Goal: Book appointment/travel/reservation

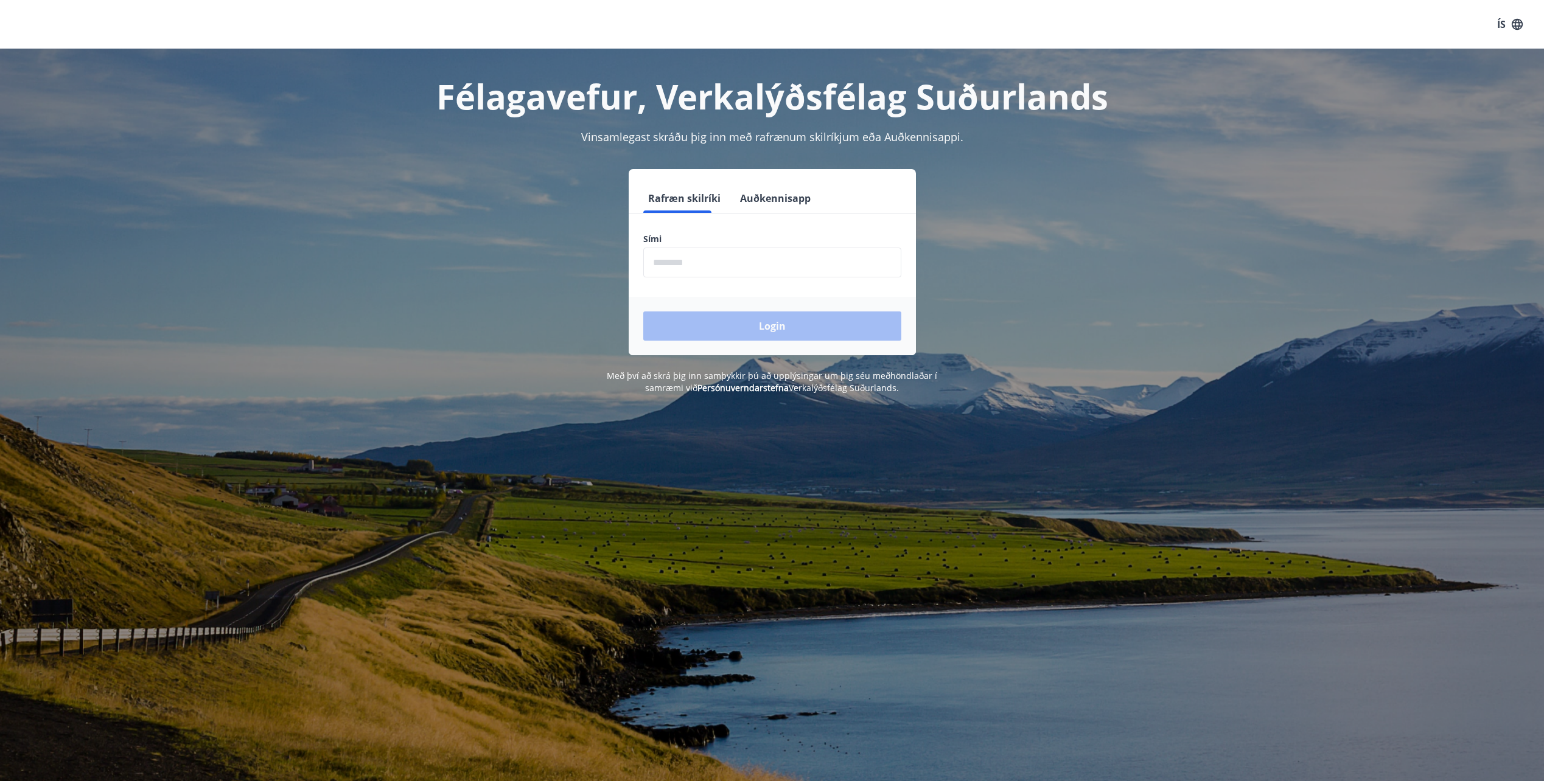
click at [669, 254] on input "phone" at bounding box center [772, 263] width 258 height 30
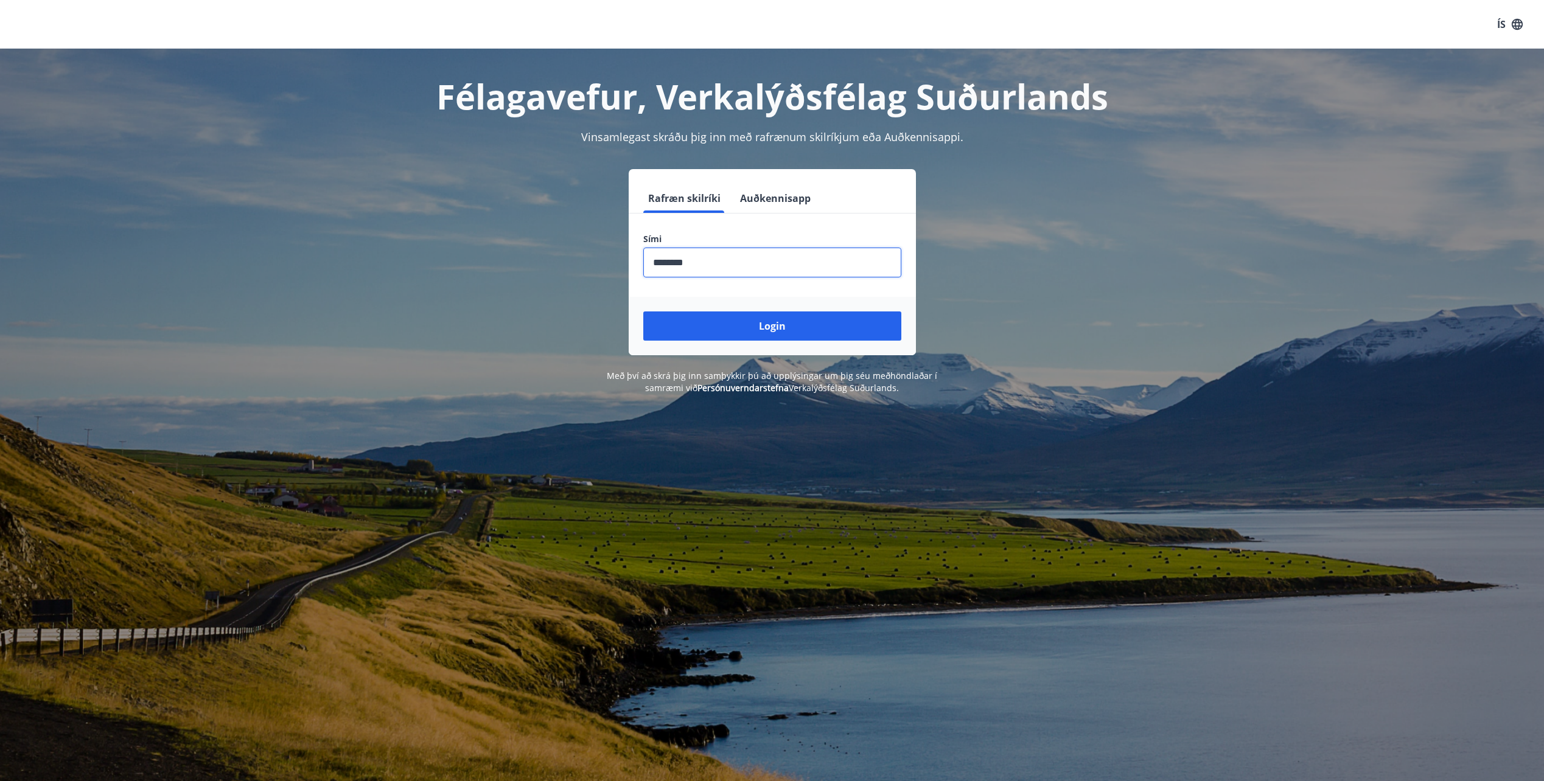
type input "********"
click at [643, 312] on button "Login" at bounding box center [772, 326] width 258 height 29
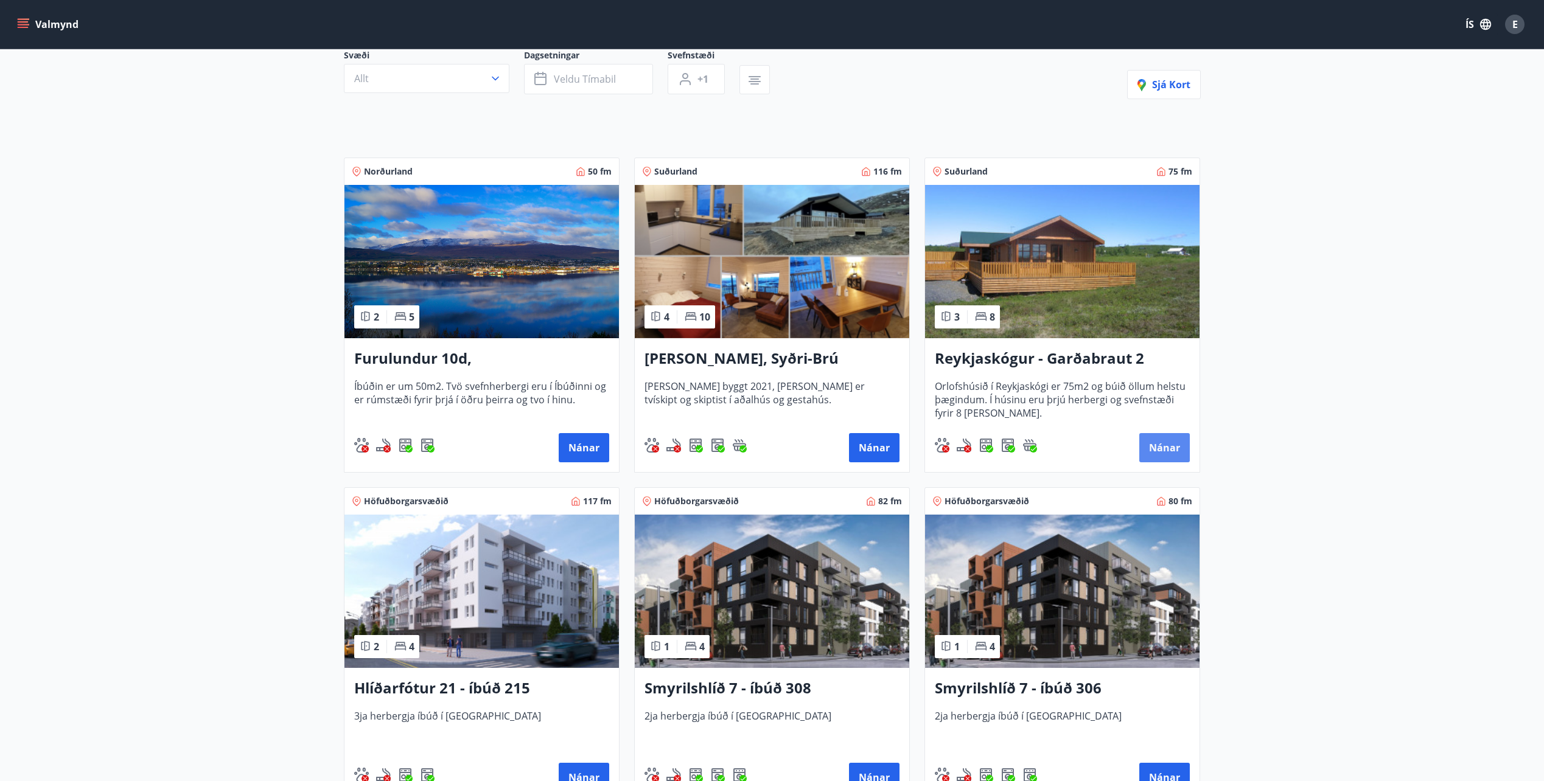
click at [1186, 452] on button "Nánar" at bounding box center [1164, 447] width 51 height 29
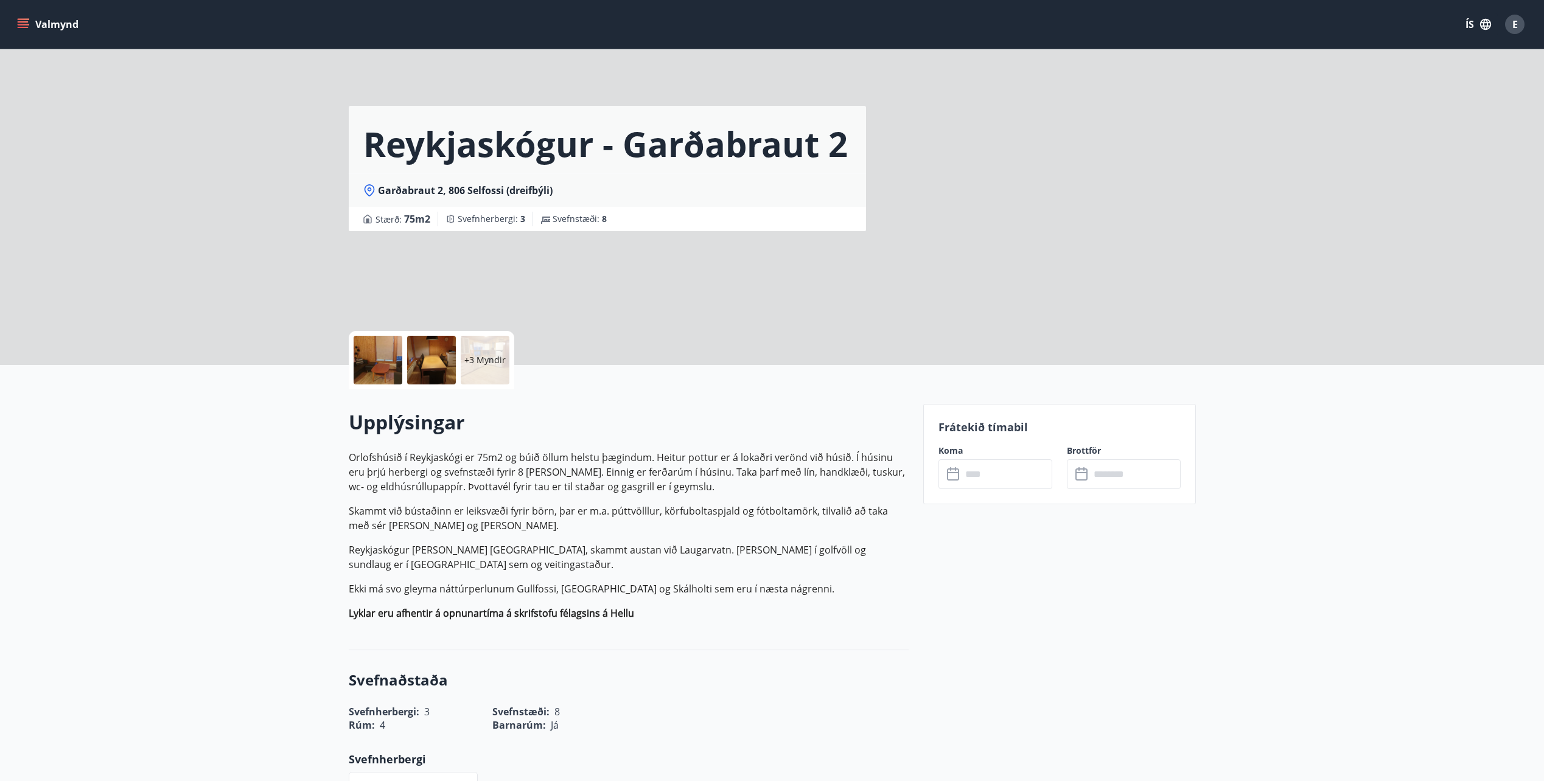
click at [997, 481] on input "text" at bounding box center [1006, 474] width 91 height 30
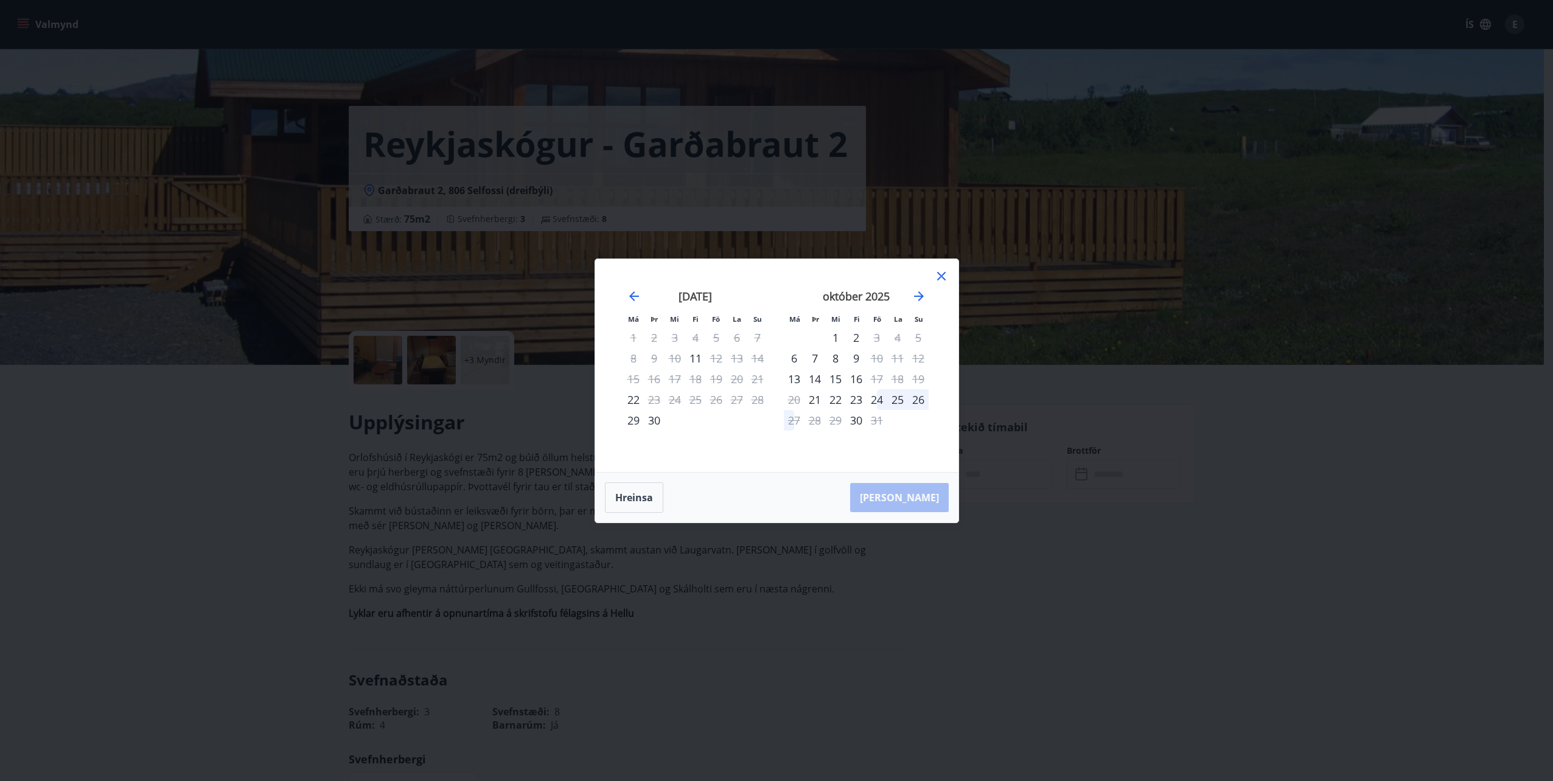
click at [874, 403] on div "24" at bounding box center [877, 399] width 21 height 21
click at [794, 422] on div "27" at bounding box center [794, 420] width 21 height 21
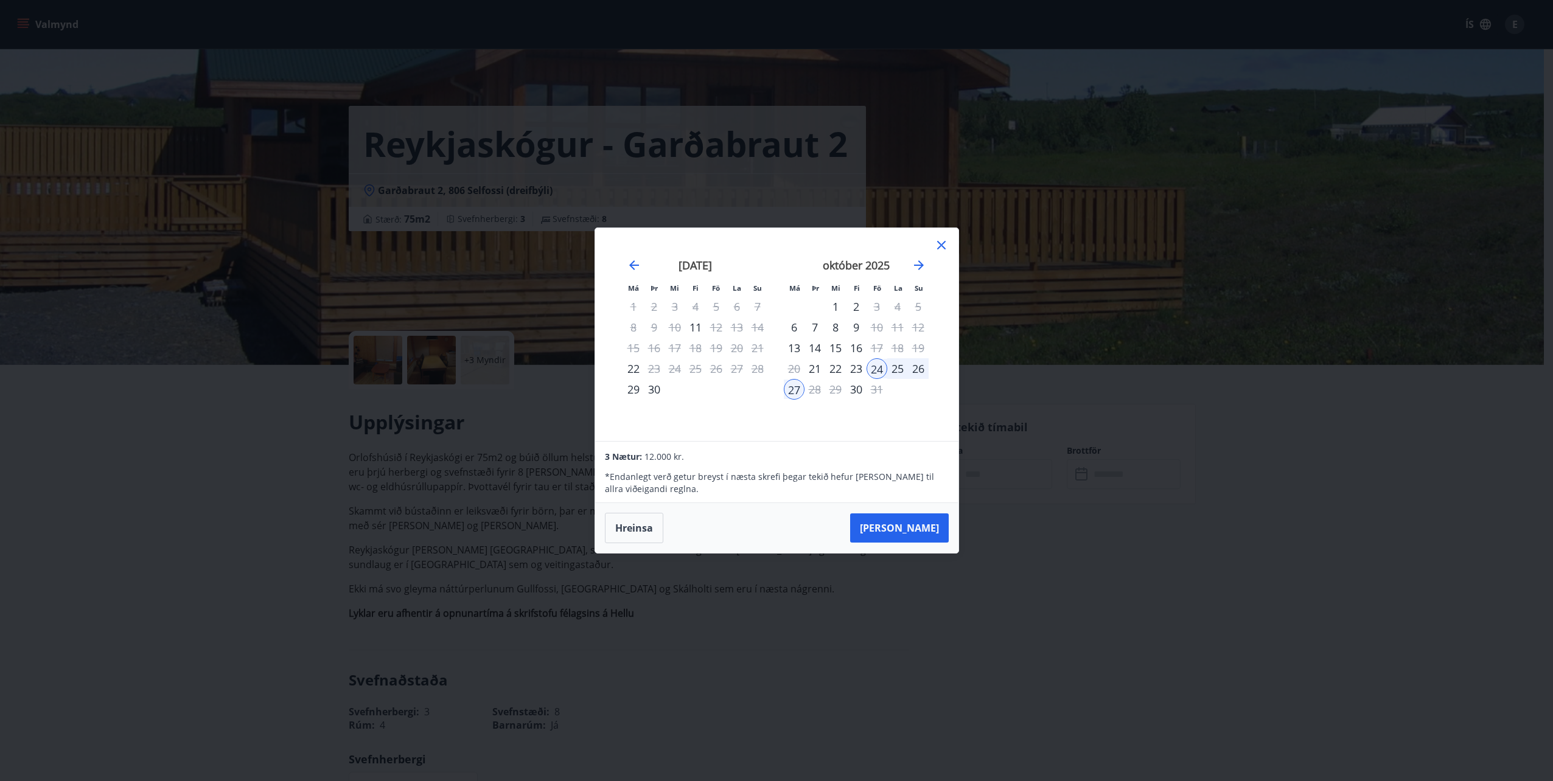
click at [943, 251] on icon at bounding box center [941, 245] width 15 height 15
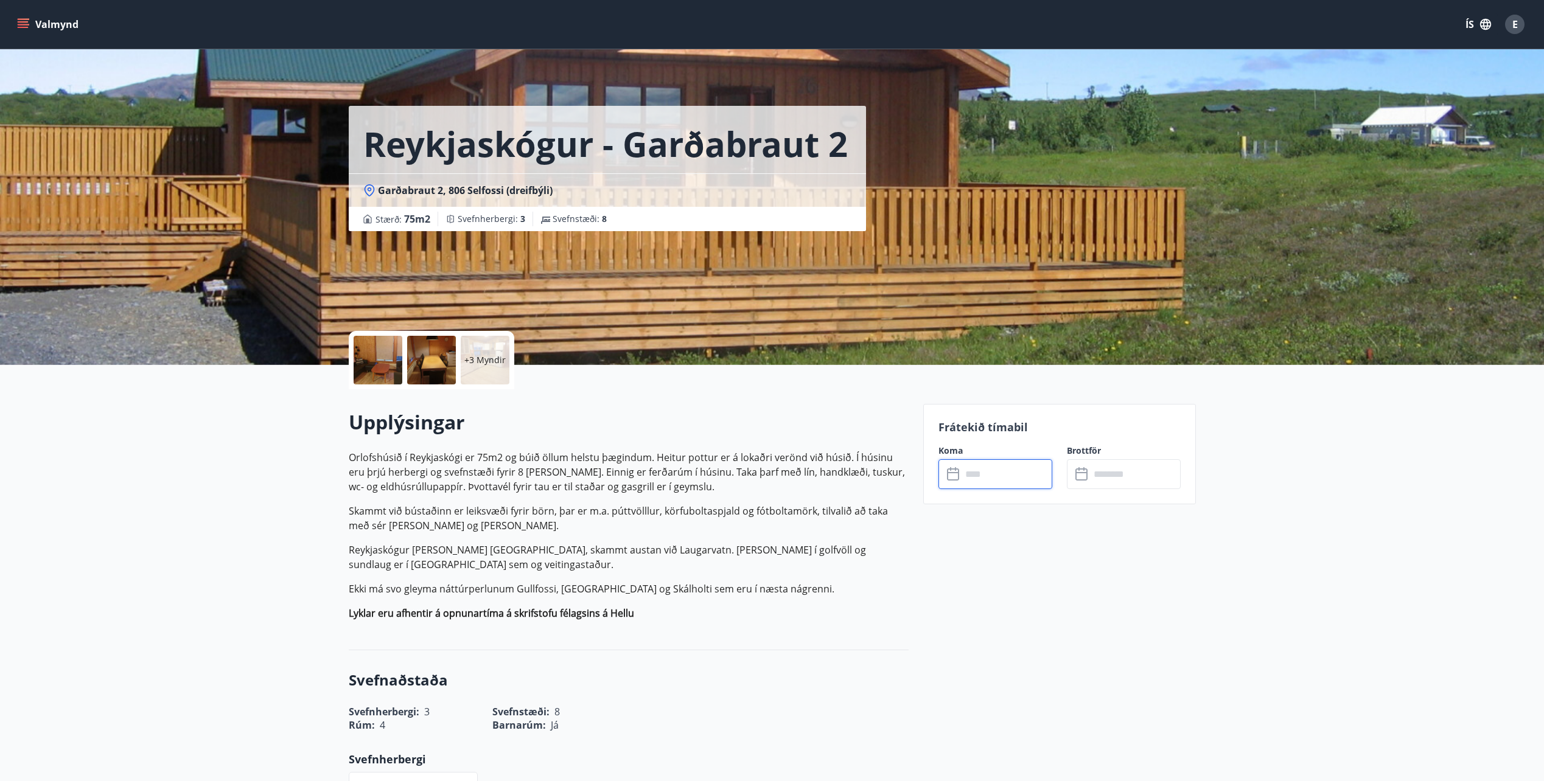
click at [996, 470] on input "text" at bounding box center [1006, 474] width 91 height 30
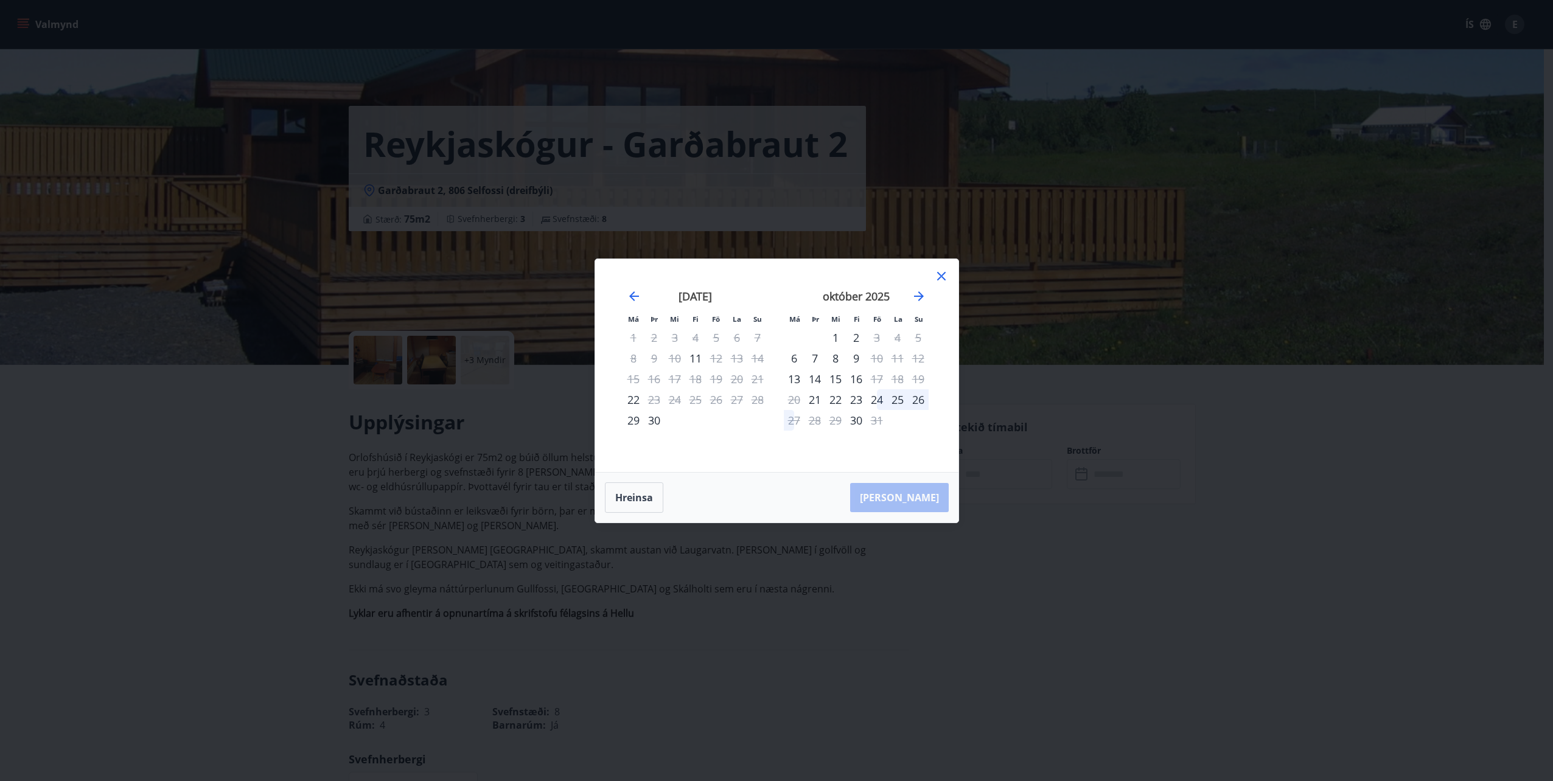
click at [881, 401] on div "24" at bounding box center [877, 399] width 21 height 21
click at [794, 424] on div "27" at bounding box center [794, 420] width 21 height 21
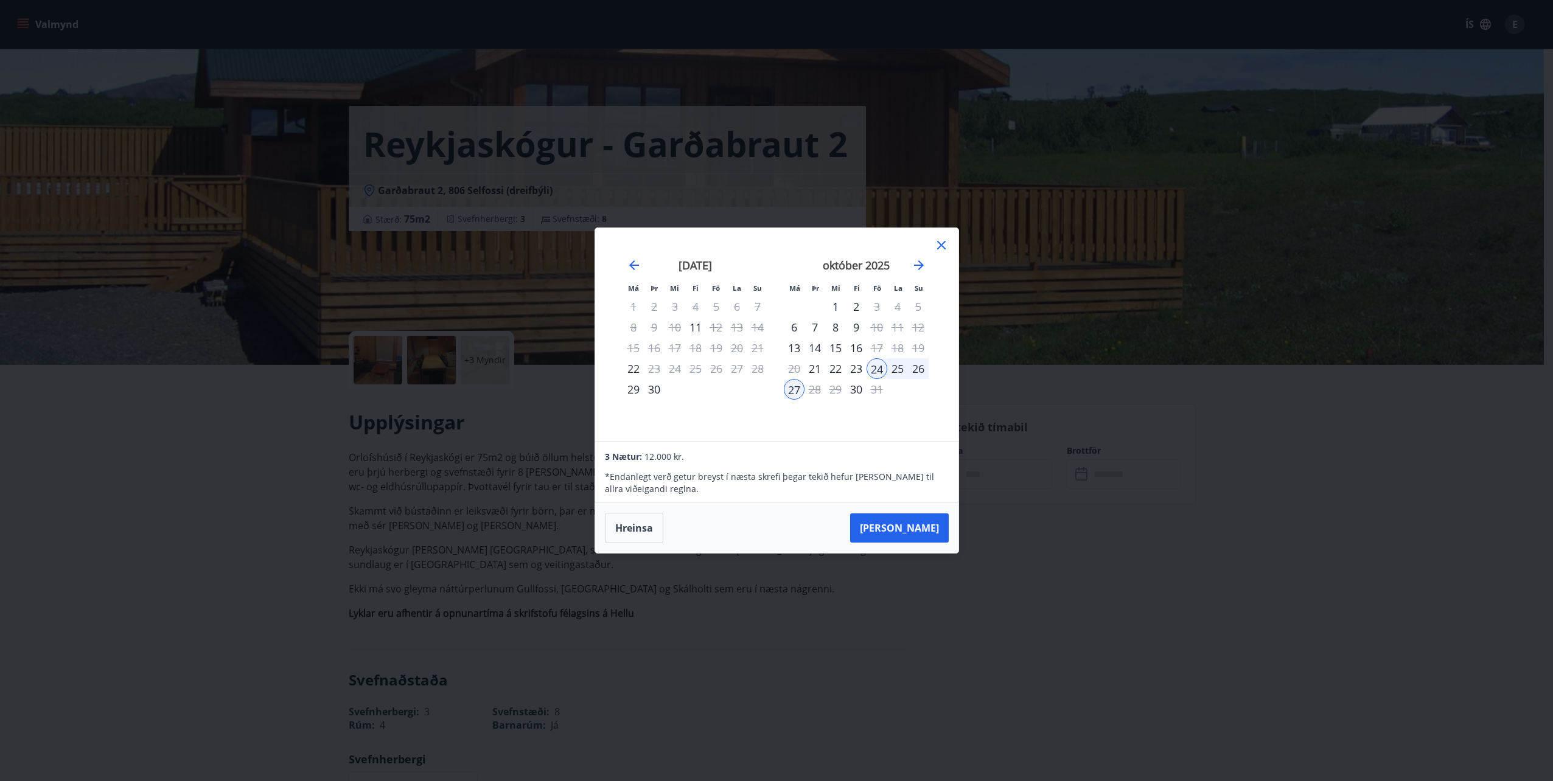
click at [352, 304] on div "Má Þr Mi Fi Fö La Su Má Þr Mi Fi Fö La Su [DATE] 1 2 3 4 5 6 7 8 9 10 11 12 13 …" at bounding box center [776, 390] width 1553 height 781
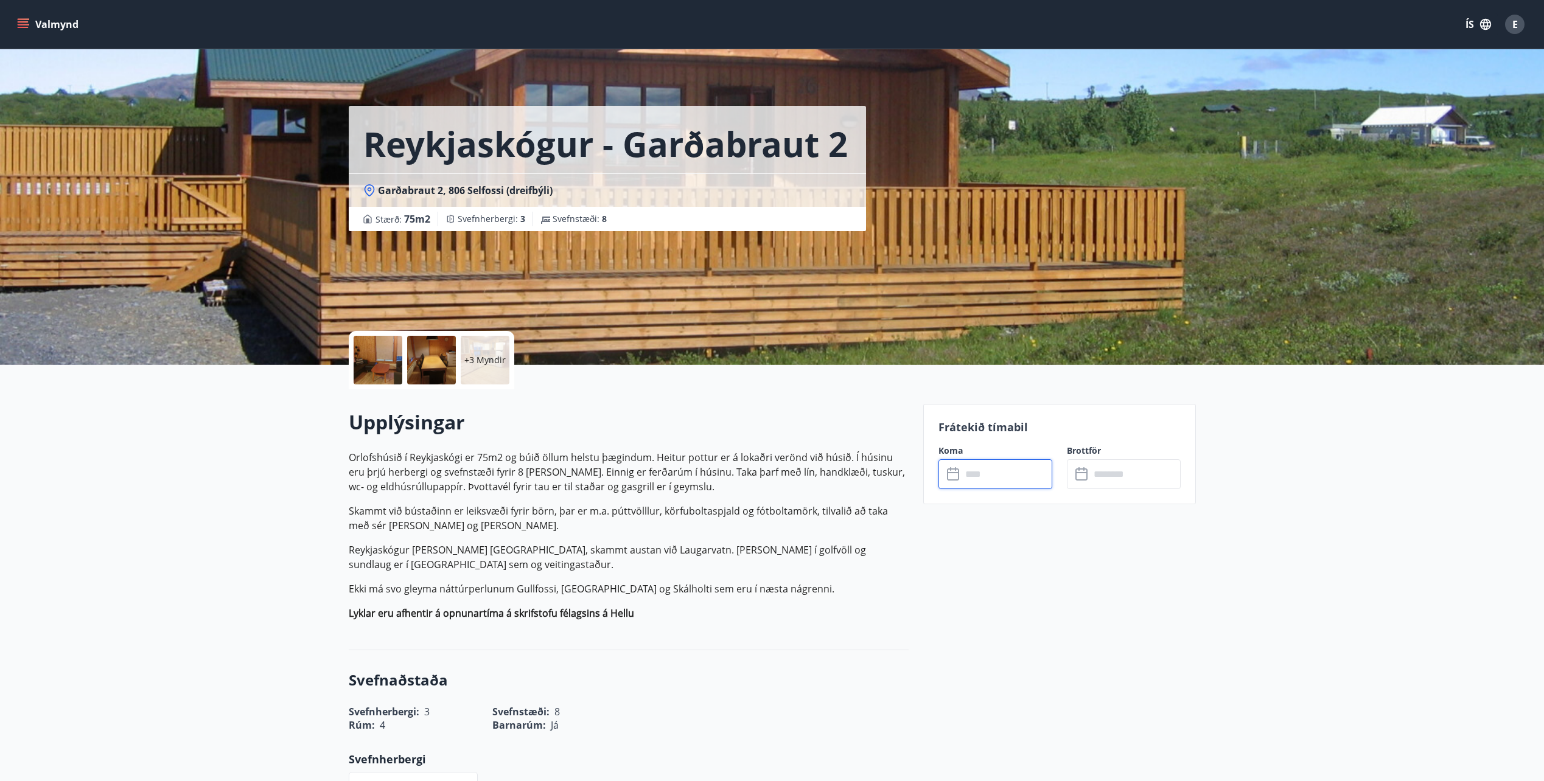
click at [39, 22] on button "Valmynd" at bounding box center [49, 24] width 69 height 22
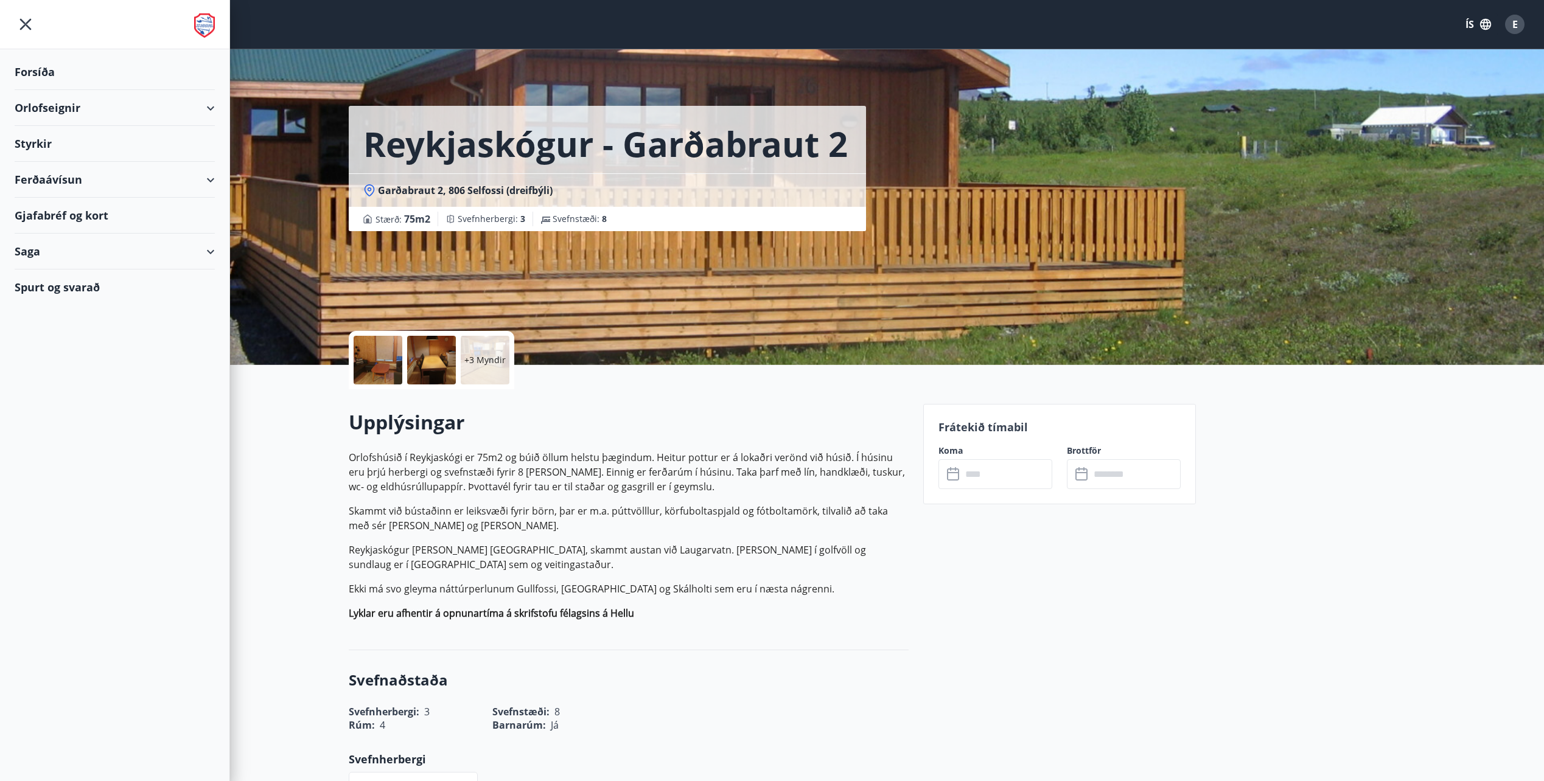
click at [58, 108] on div "Orlofseignir" at bounding box center [115, 108] width 200 height 36
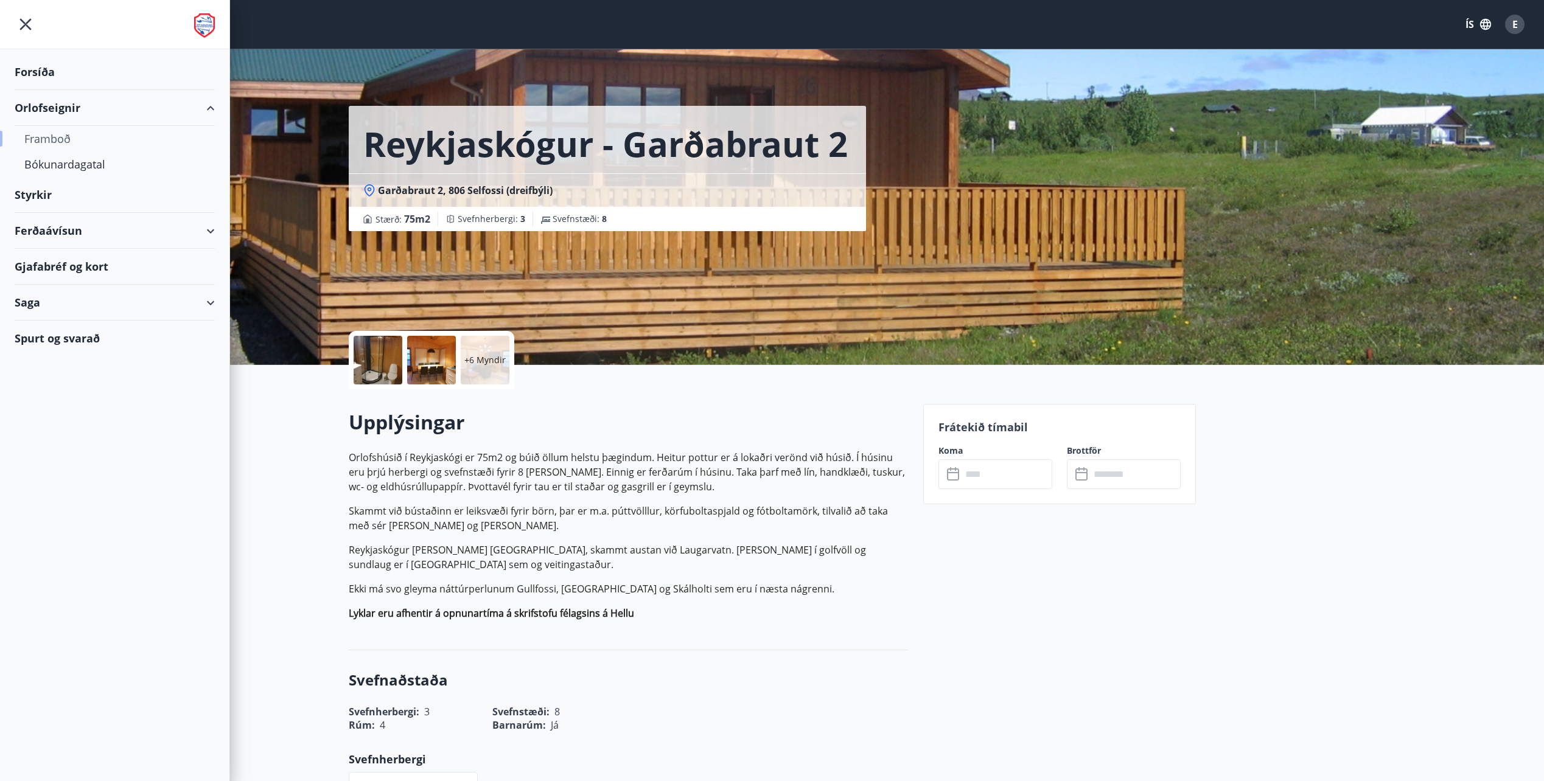
click at [61, 145] on div "Framboð" at bounding box center [114, 139] width 181 height 26
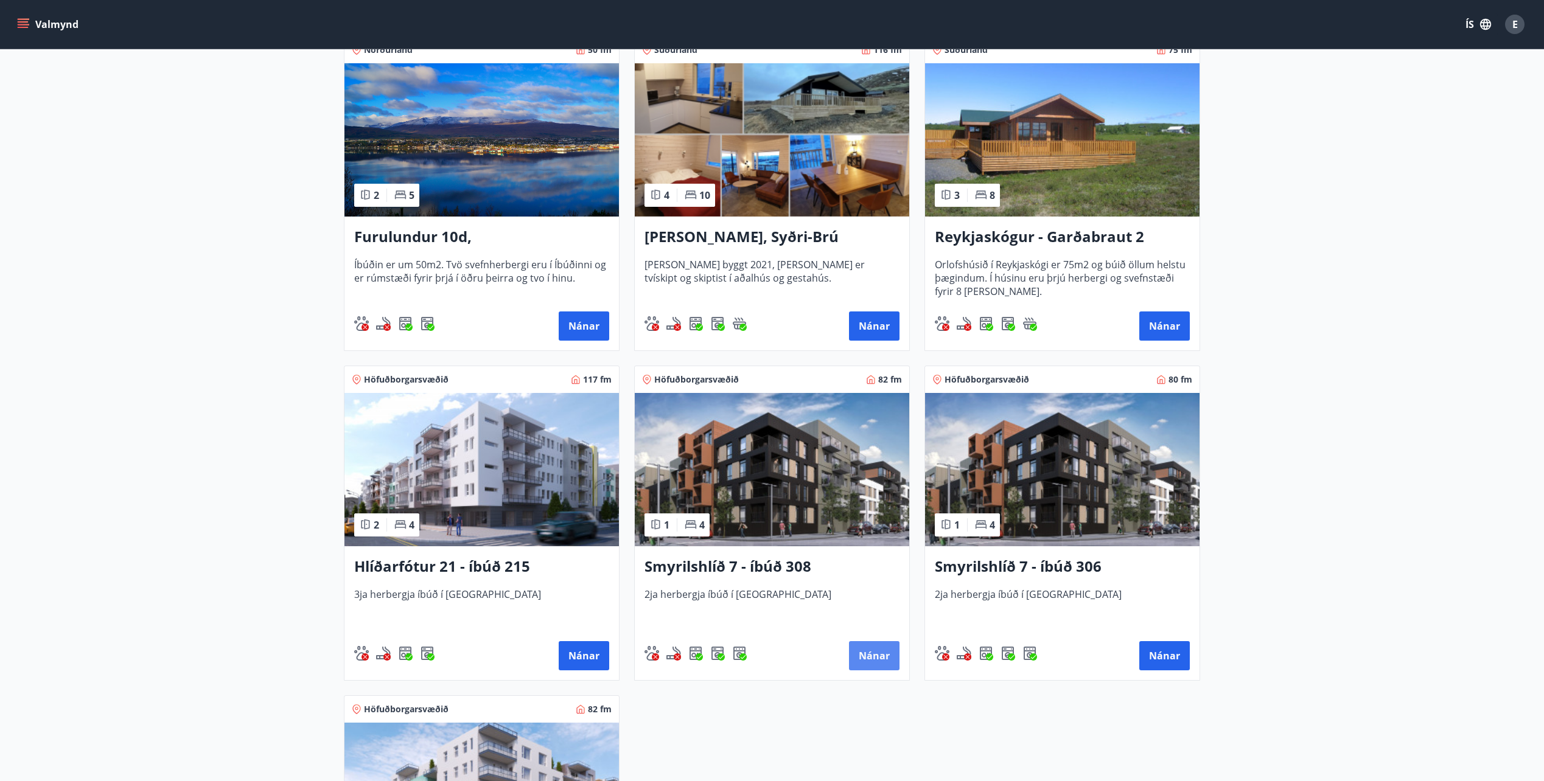
click at [887, 660] on button "Nánar" at bounding box center [874, 655] width 51 height 29
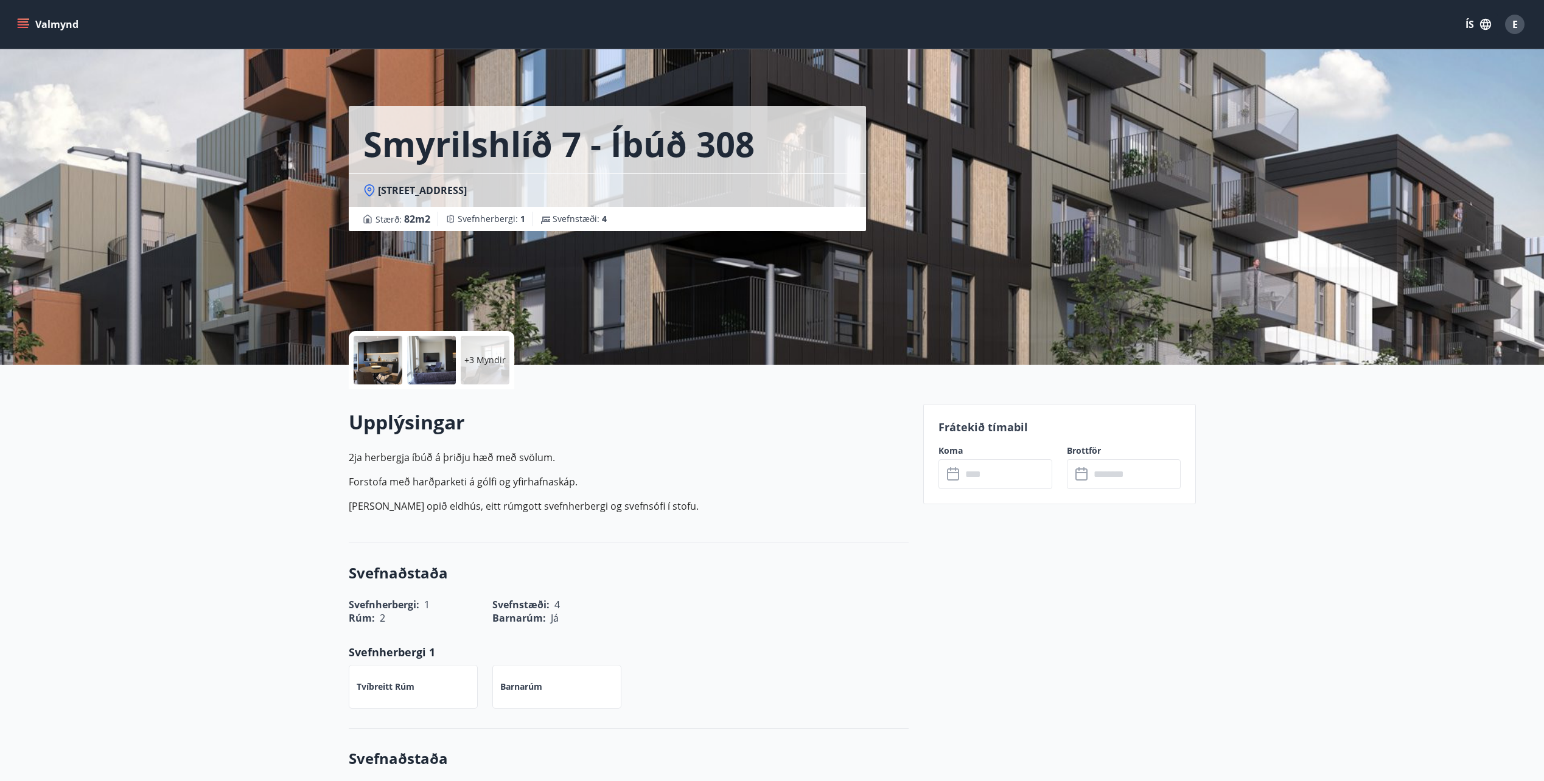
click at [996, 490] on div "Frátekið tímabil Koma ​ ​ Brottför ​ ​" at bounding box center [1059, 454] width 273 height 100
click at [995, 485] on input "text" at bounding box center [1006, 474] width 91 height 30
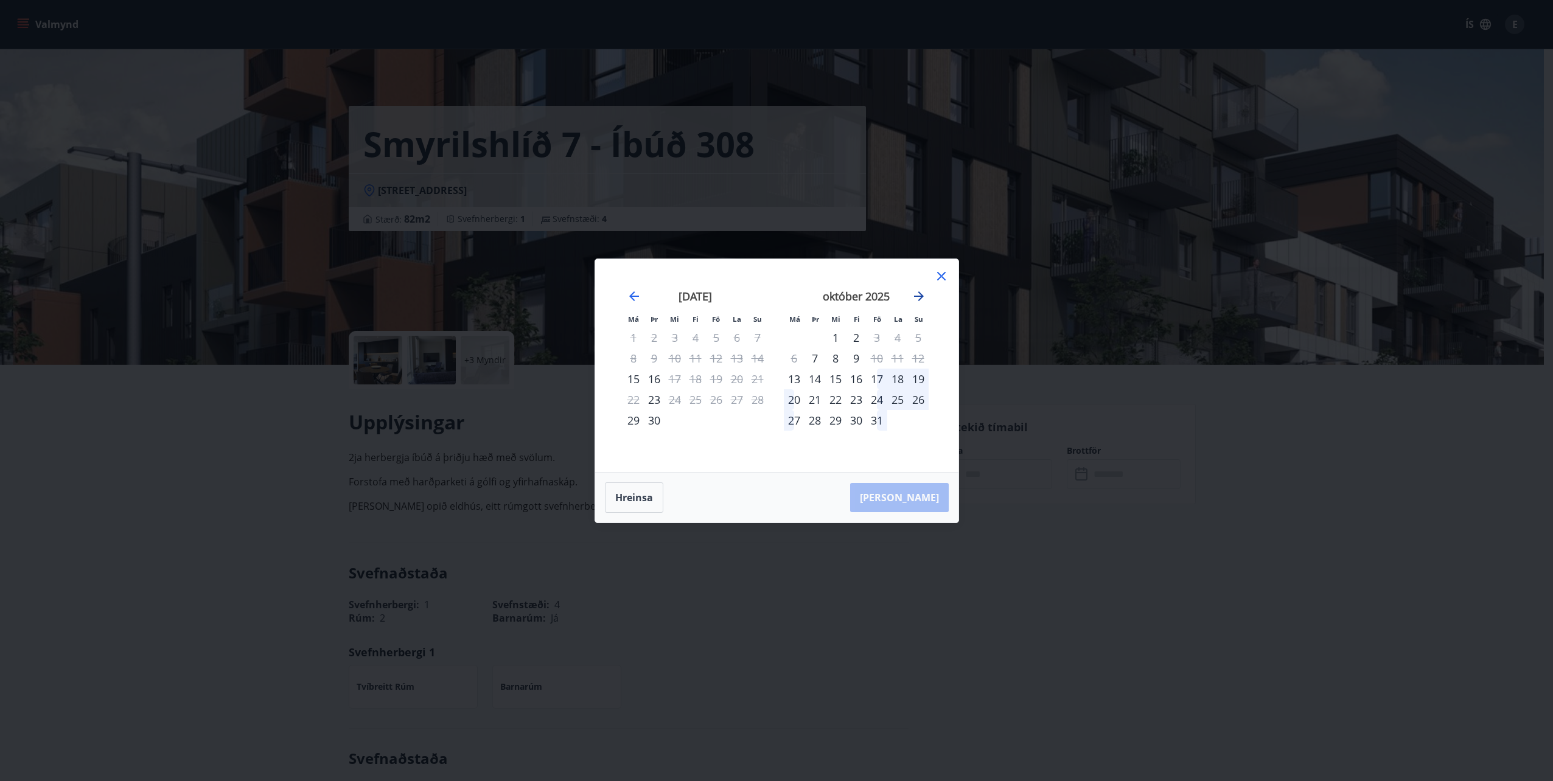
click at [924, 300] on icon "Move forward to switch to the next month." at bounding box center [919, 296] width 15 height 15
click at [923, 299] on icon "Move forward to switch to the next month." at bounding box center [919, 296] width 15 height 15
click at [818, 420] on div "30" at bounding box center [814, 420] width 21 height 21
click at [835, 422] on div "31" at bounding box center [835, 420] width 21 height 21
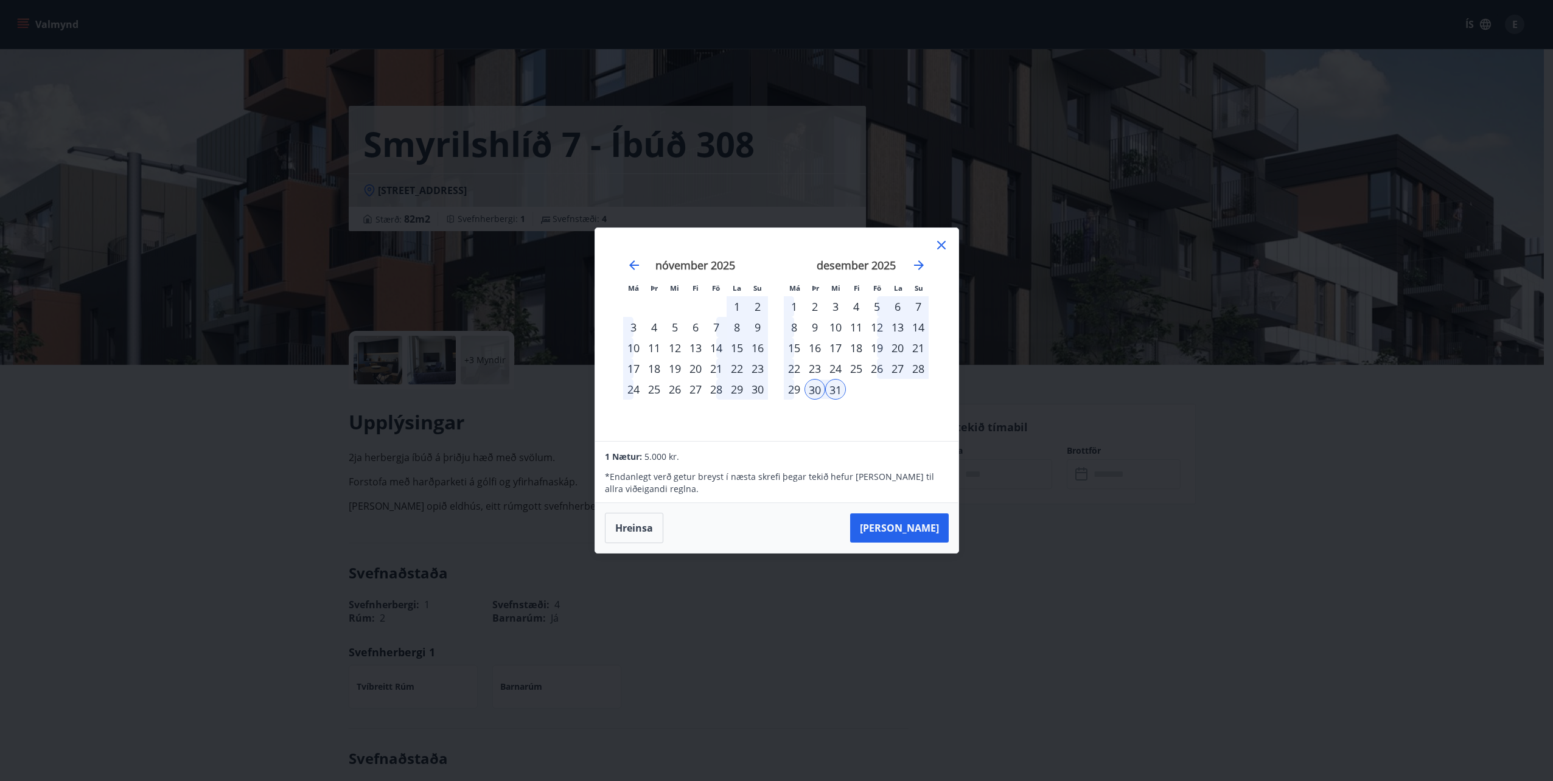
click at [938, 240] on icon at bounding box center [941, 245] width 15 height 15
